Goal: Download file/media

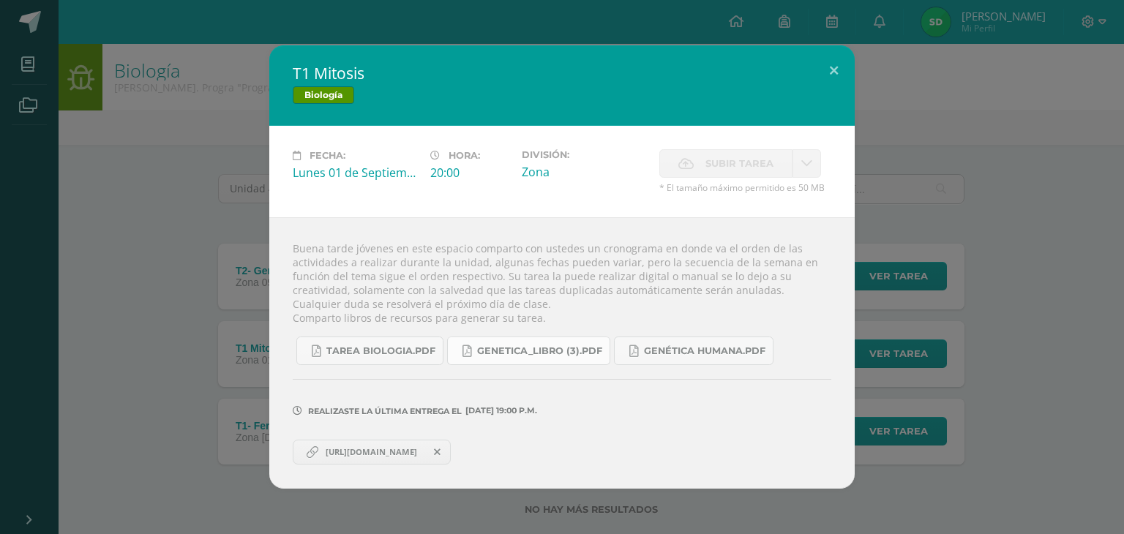
click at [577, 351] on span "Genetica_LIBRO (3).pdf" at bounding box center [539, 351] width 125 height 12
click at [699, 361] on link "Genética humana.pdf" at bounding box center [693, 351] width 159 height 29
click at [826, 67] on button at bounding box center [834, 70] width 42 height 50
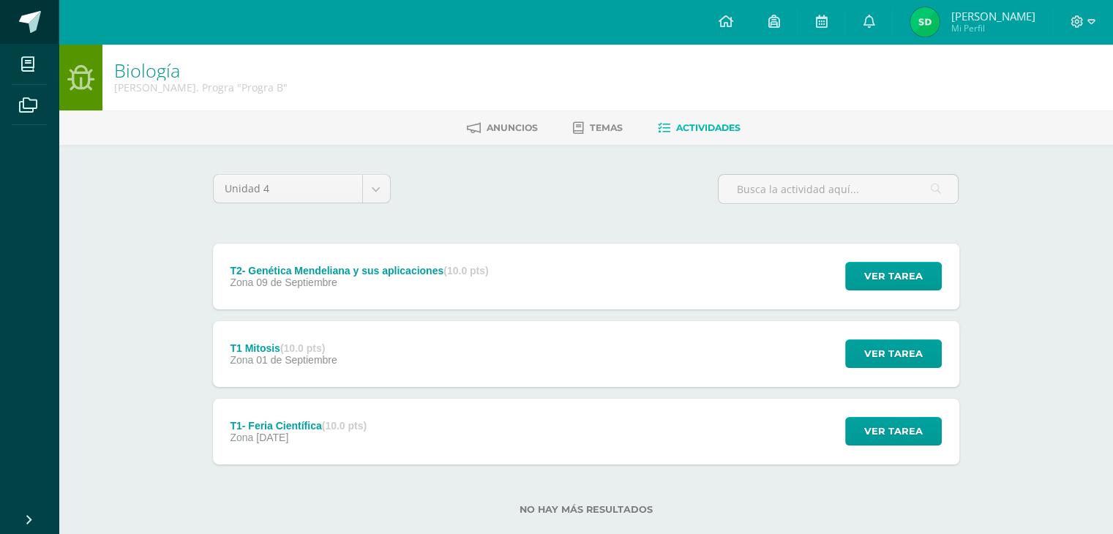
click at [26, 40] on link at bounding box center [29, 22] width 59 height 44
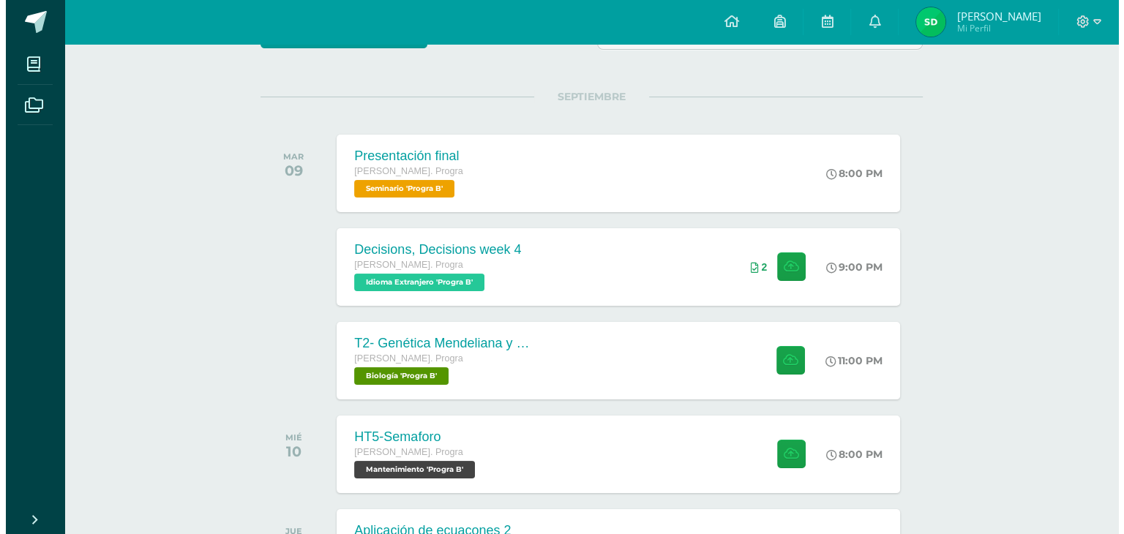
scroll to position [155, 0]
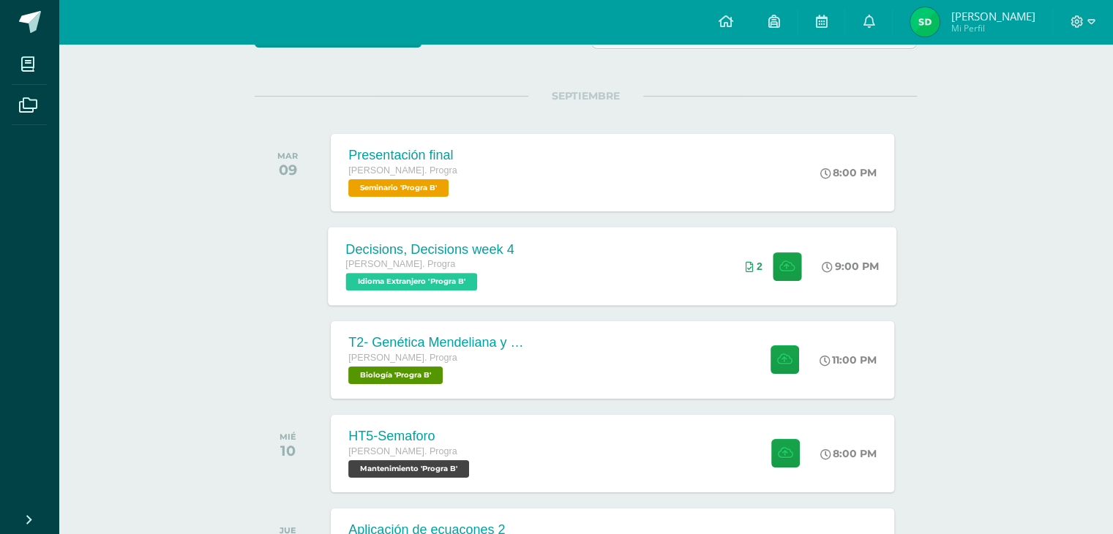
click at [585, 283] on div "Decisions, Decisions week 4 [PERSON_NAME]. Progra Idioma Extranjero 'Progra B' …" at bounding box center [612, 266] width 568 height 78
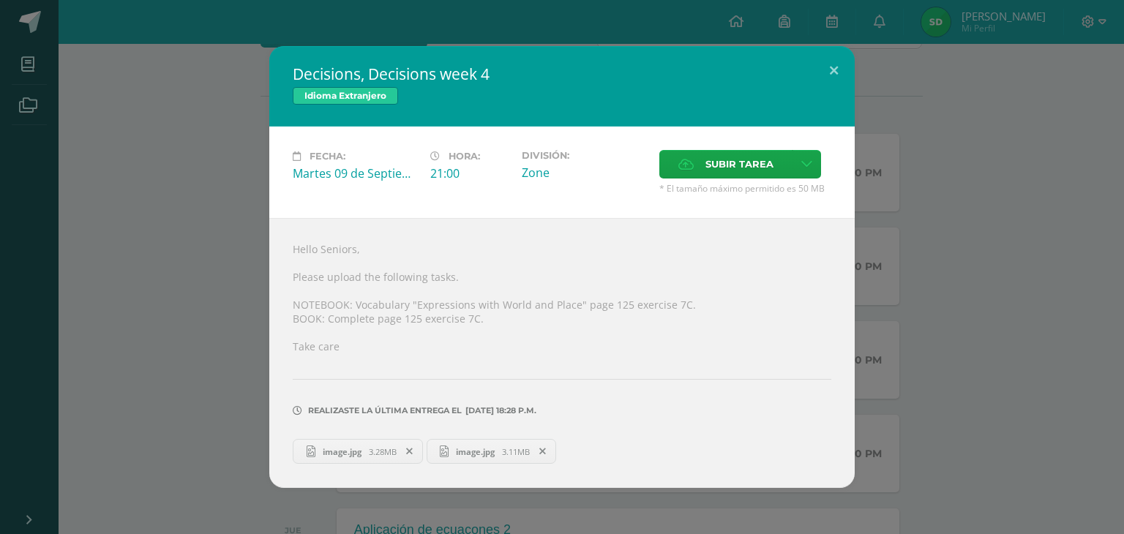
click at [377, 449] on span "3.28MB" at bounding box center [383, 451] width 28 height 11
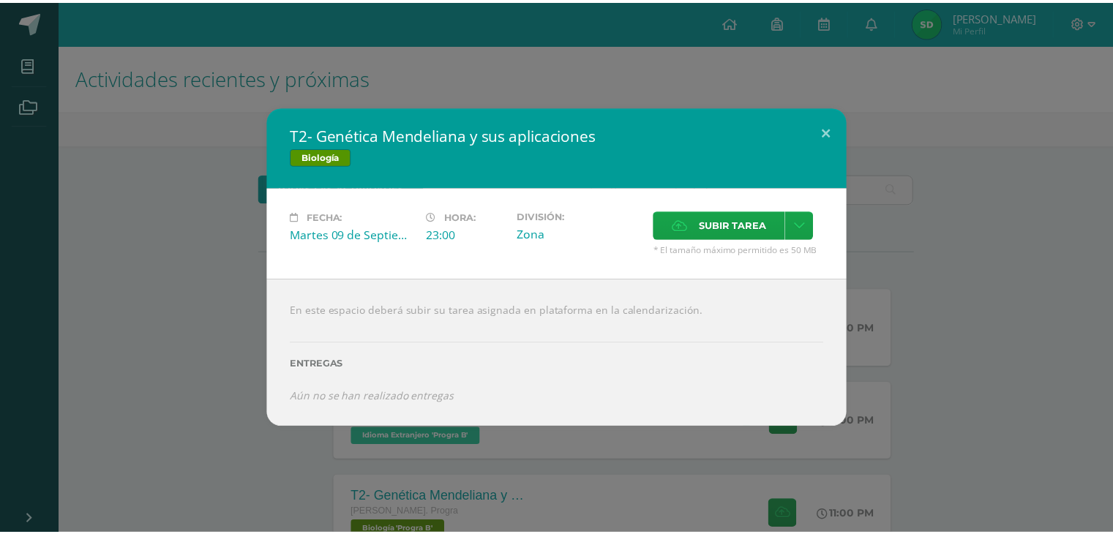
scroll to position [205, 0]
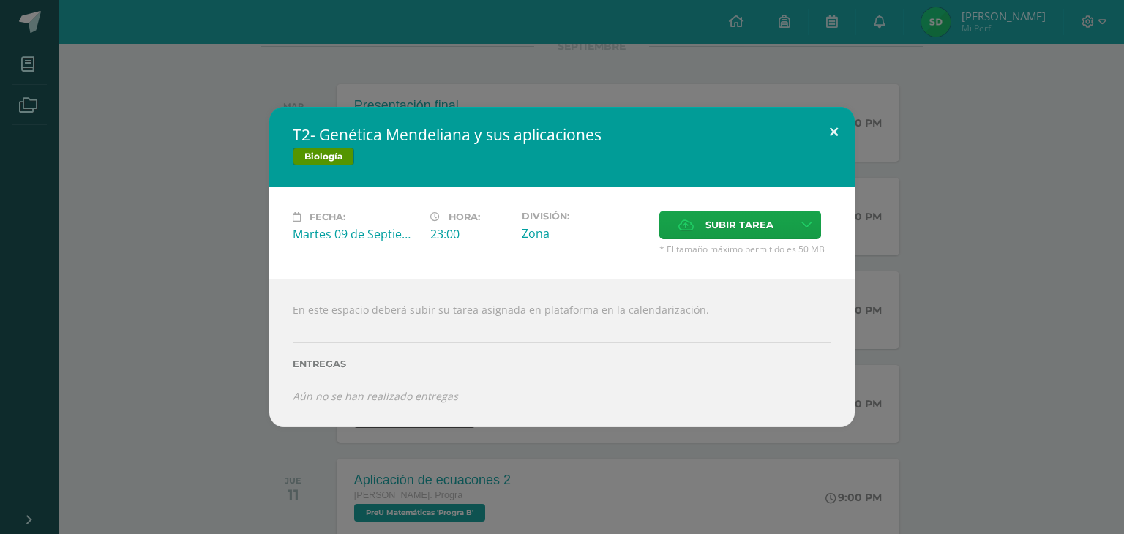
click at [815, 135] on button at bounding box center [834, 132] width 42 height 50
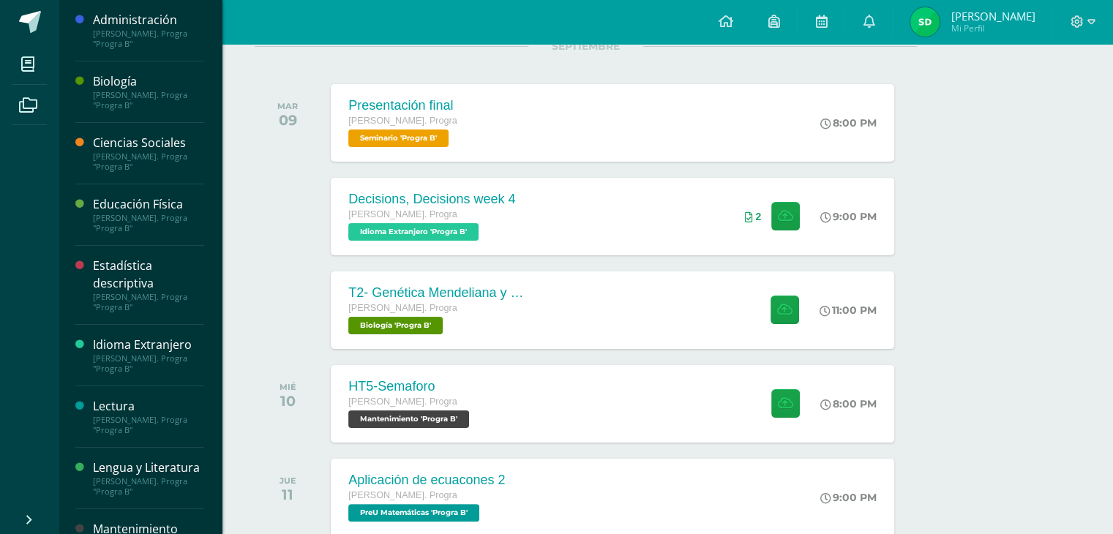
click at [107, 104] on div "[PERSON_NAME]. Progra "Progra B"" at bounding box center [148, 100] width 111 height 20
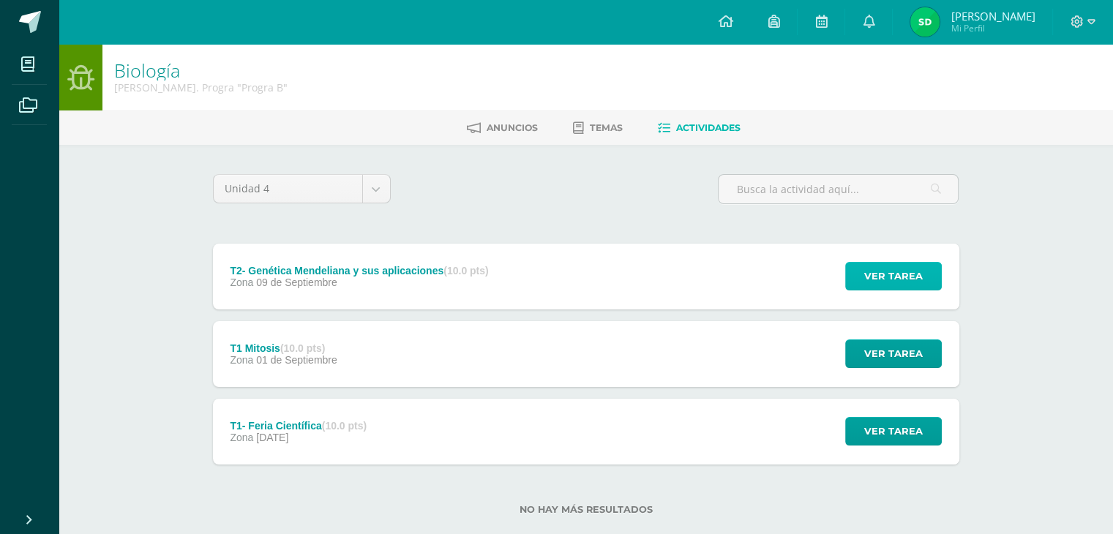
click at [906, 283] on span "Ver tarea" at bounding box center [893, 276] width 59 height 27
